Goal: Information Seeking & Learning: Stay updated

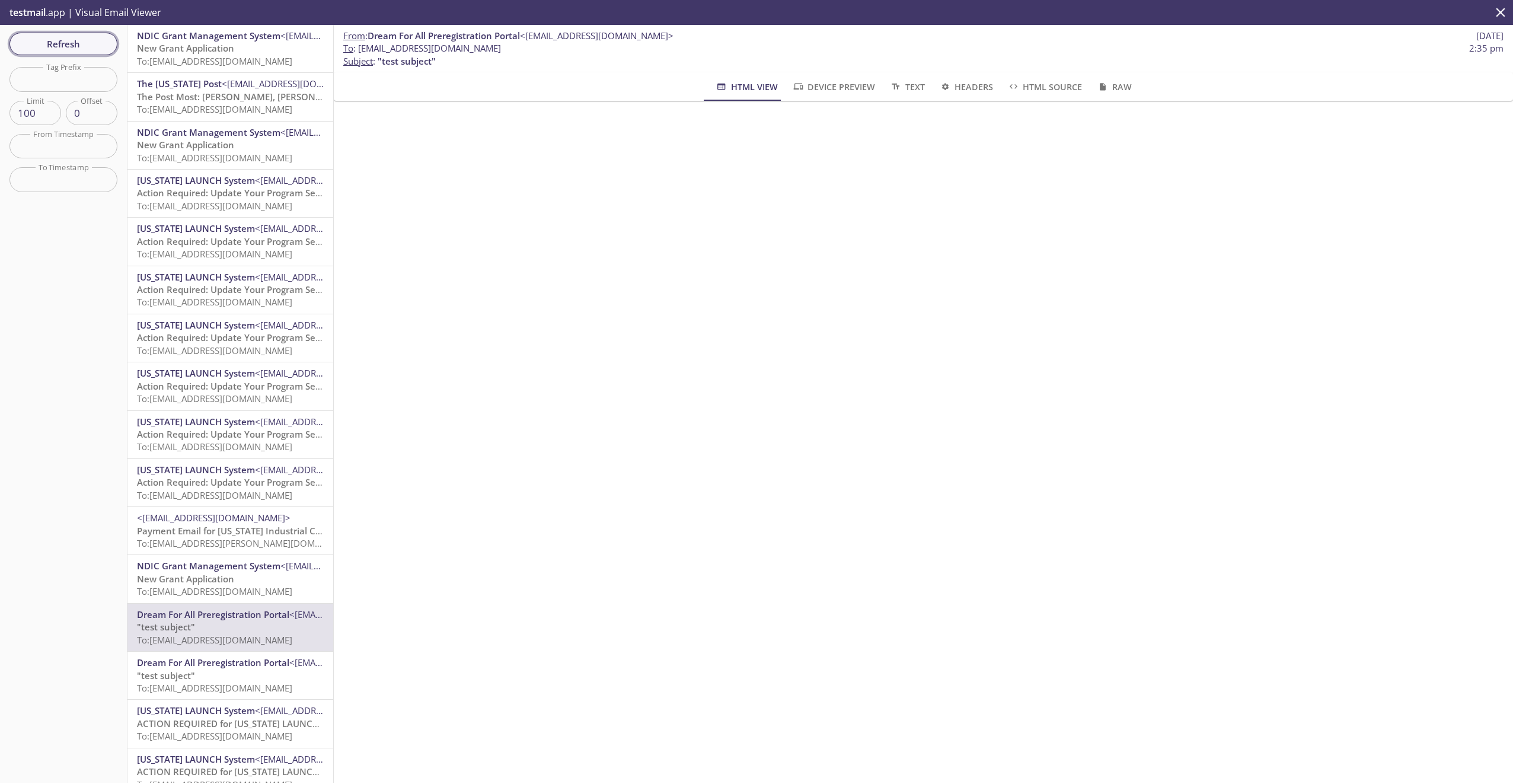
click at [69, 51] on span "Refresh" at bounding box center [63, 44] width 89 height 15
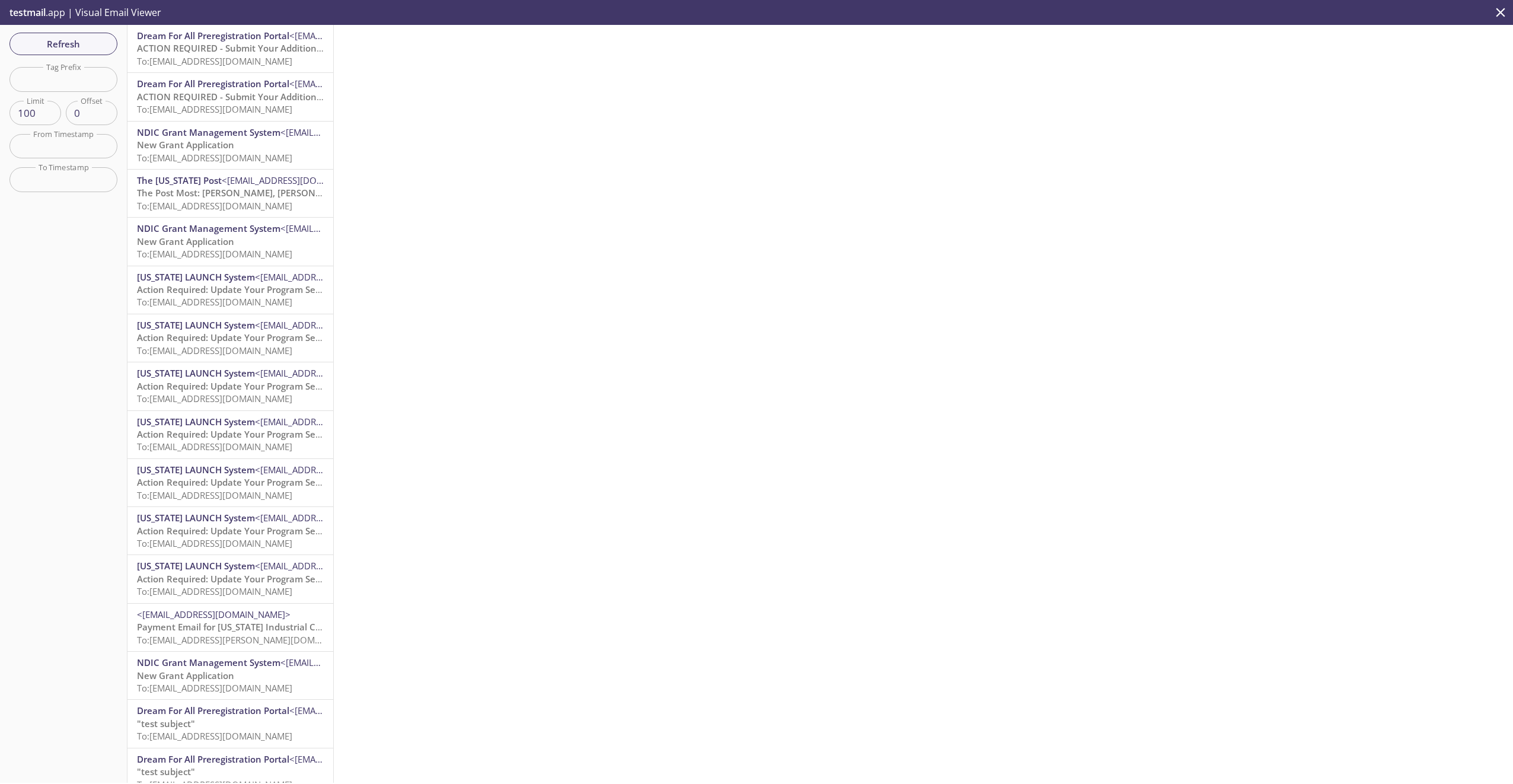
click at [244, 50] on span "ACTION REQUIRED - Submit Your Additional Documentation by [DATE] 5PM PST" at bounding box center [306, 48] width 338 height 12
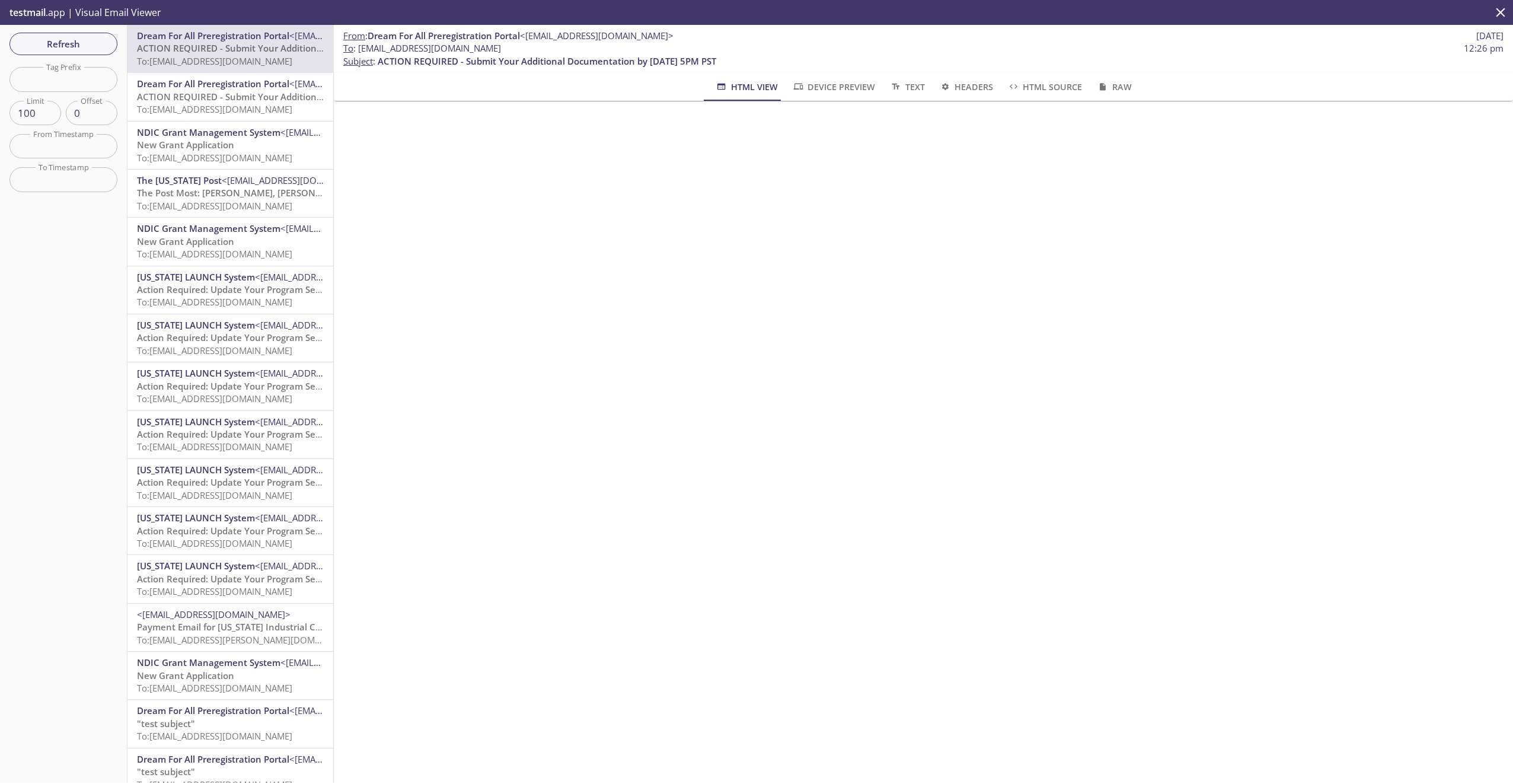
click at [220, 81] on span "Dream For All Preregistration Portal" at bounding box center [213, 84] width 153 height 12
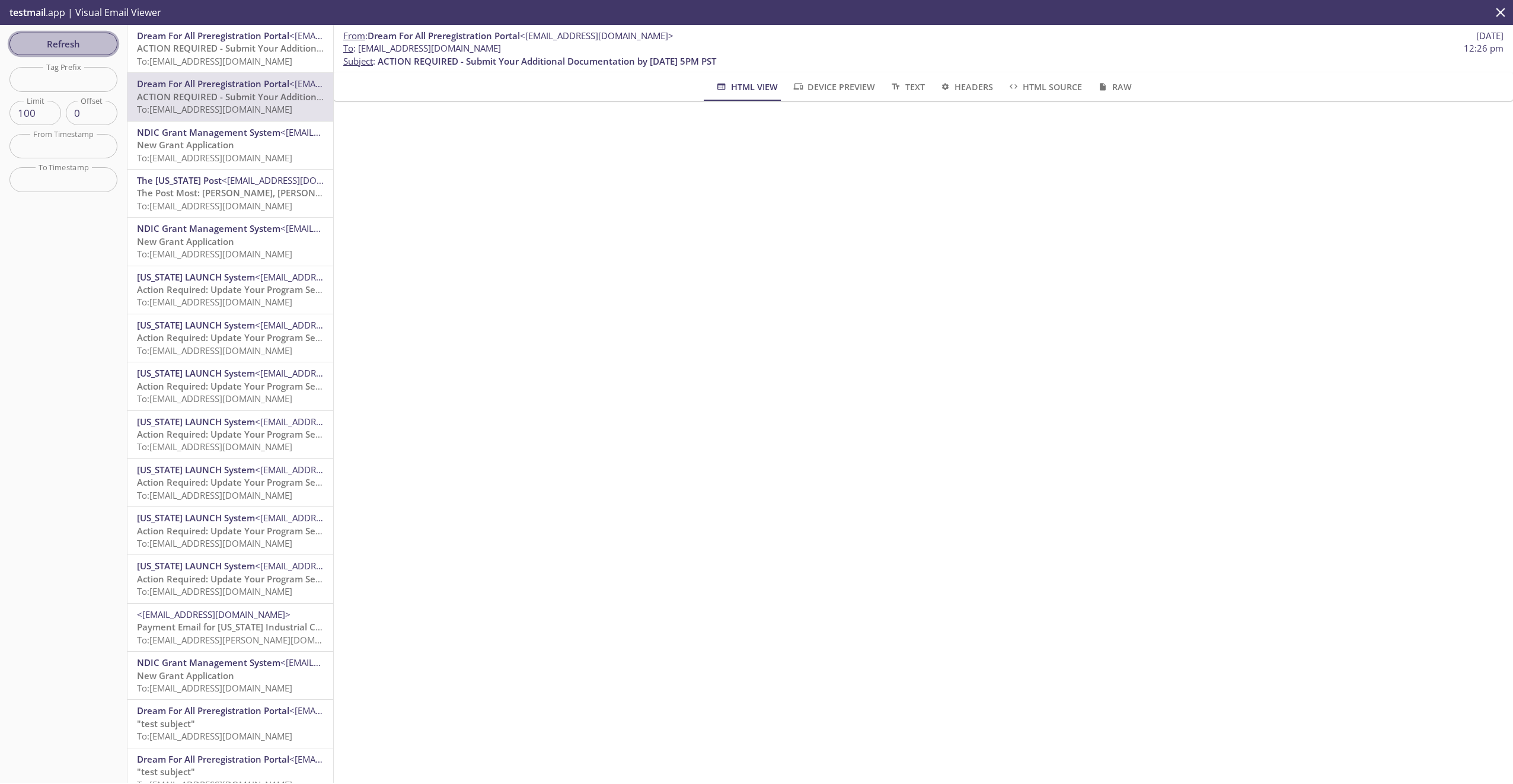
click at [65, 45] on span "Refresh" at bounding box center [63, 44] width 89 height 15
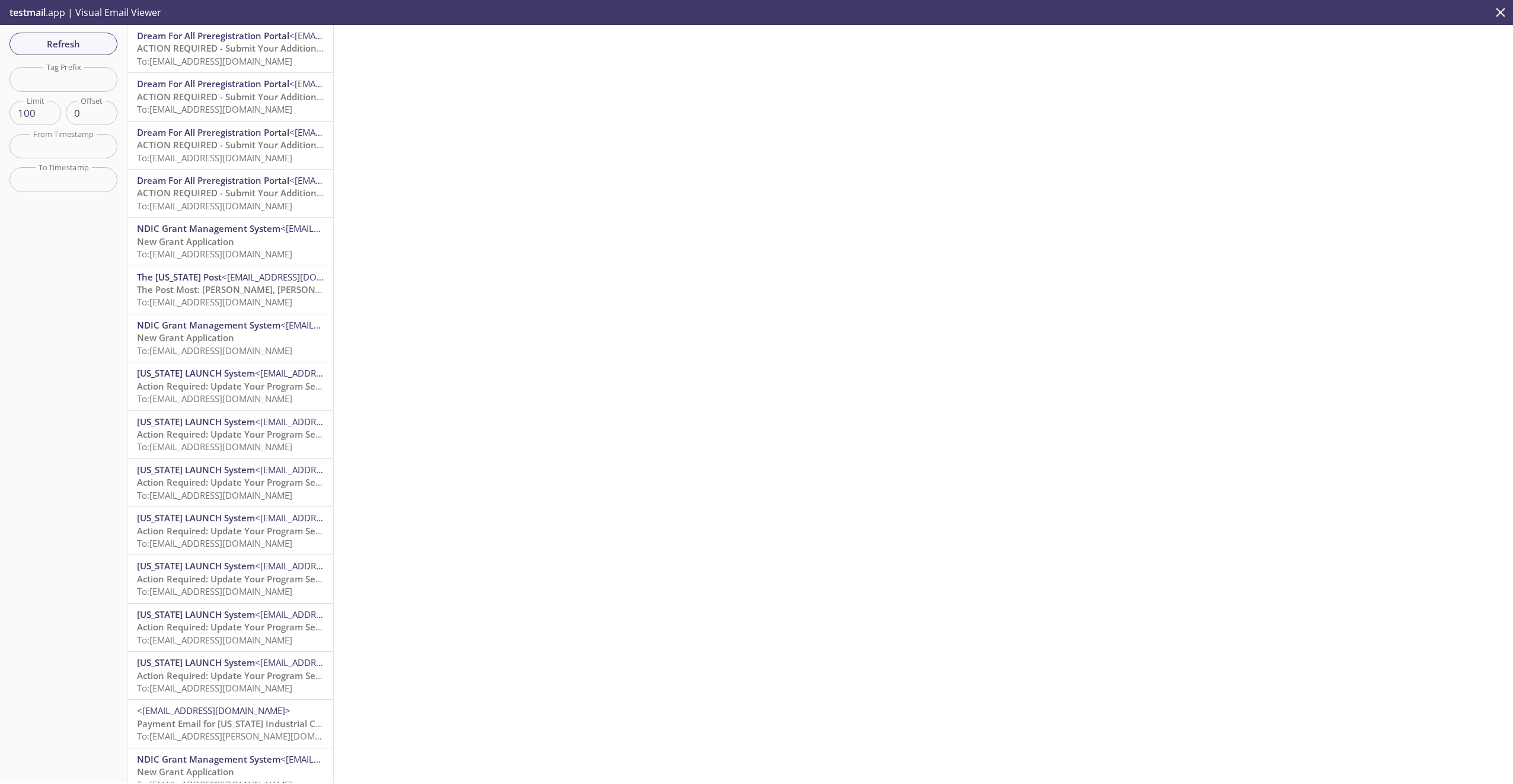
click at [189, 33] on span "Dream For All Preregistration Portal" at bounding box center [213, 36] width 153 height 12
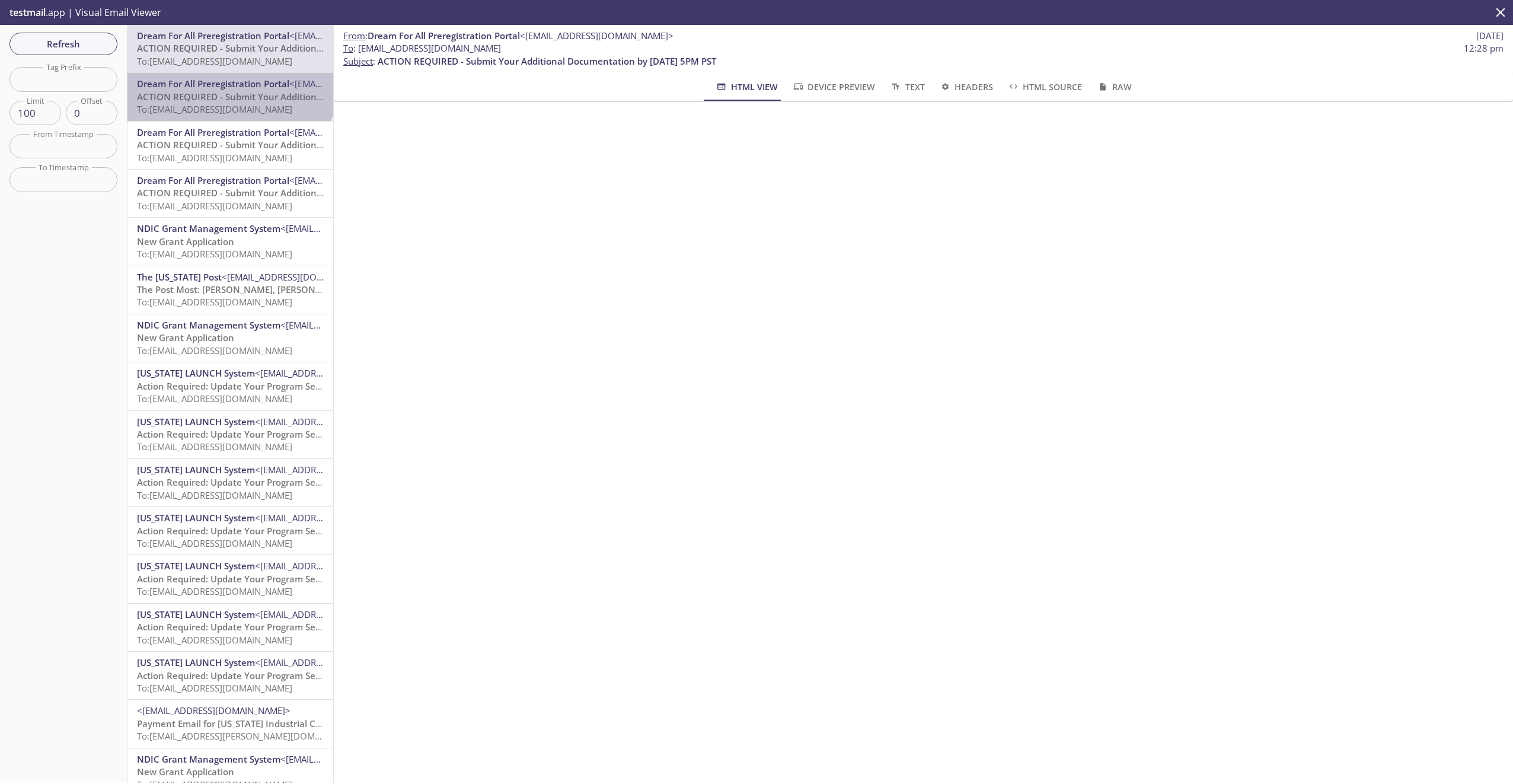
click at [229, 79] on span "Dream For All Preregistration Portal" at bounding box center [213, 84] width 153 height 12
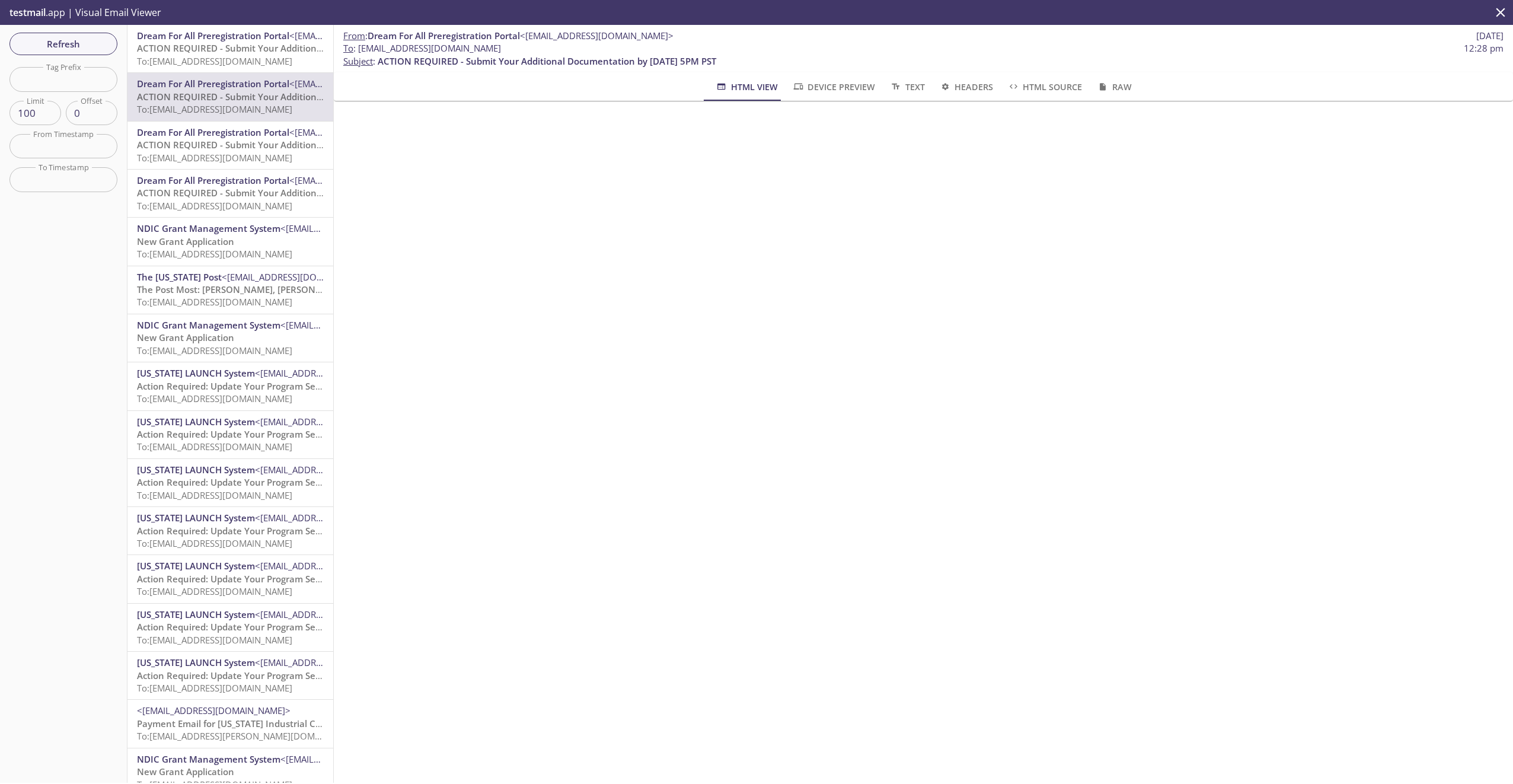
click at [213, 55] on span "To: [EMAIL_ADDRESS][DOMAIN_NAME]" at bounding box center [214, 61] width 156 height 12
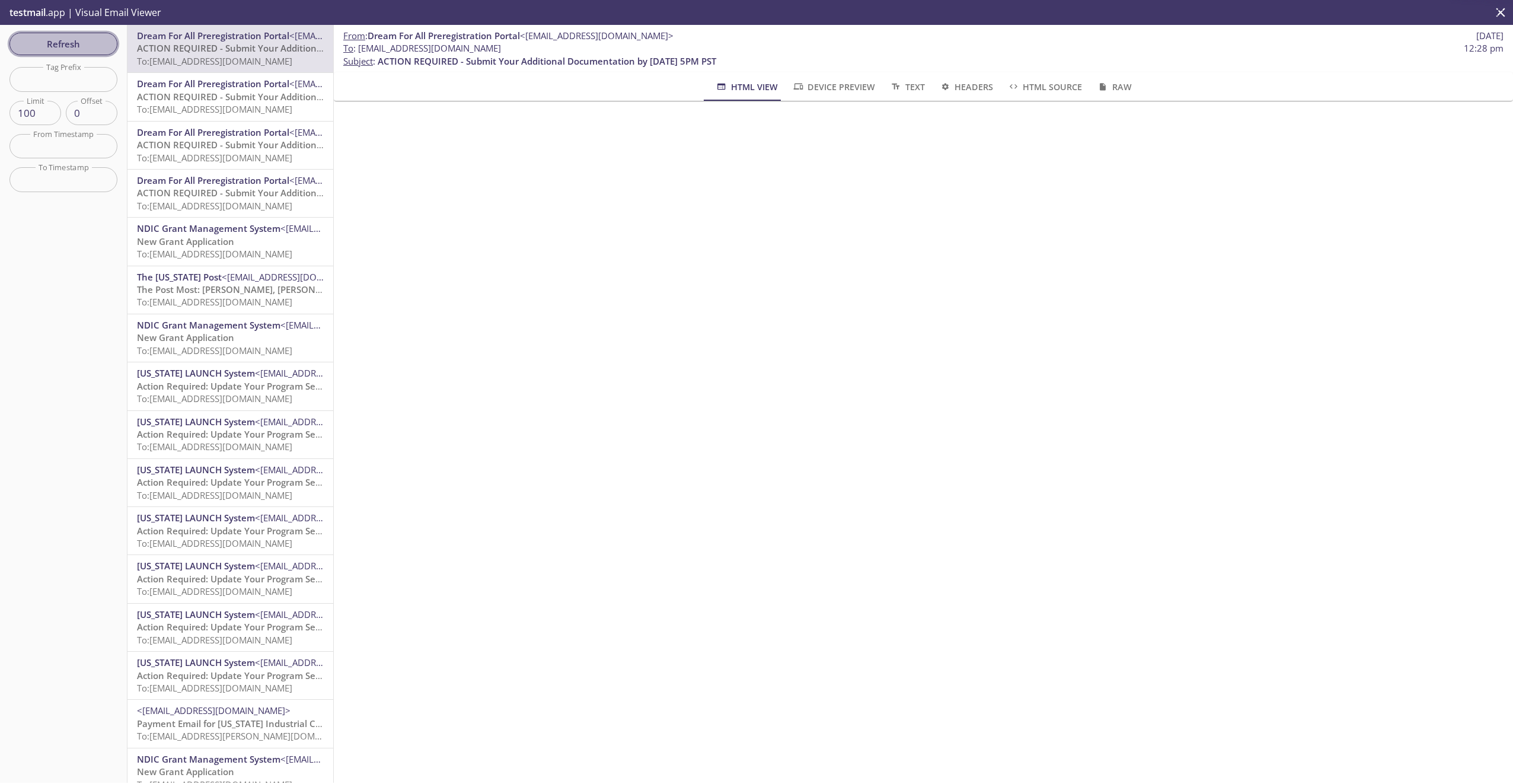
click at [68, 36] on span "Refresh" at bounding box center [63, 44] width 89 height 15
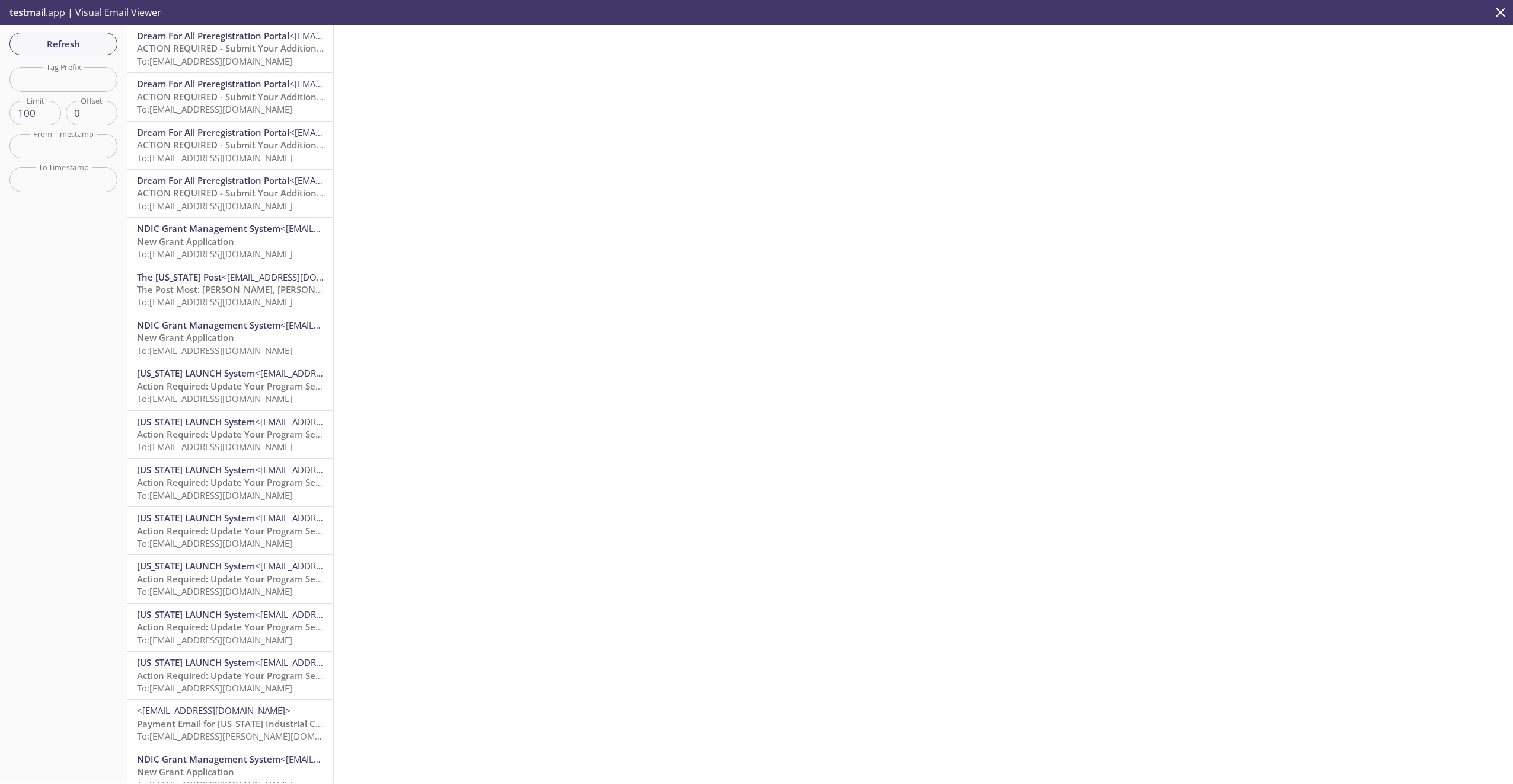
click at [217, 59] on span "To: [EMAIL_ADDRESS][DOMAIN_NAME]" at bounding box center [214, 61] width 156 height 12
